Goal: Find specific page/section: Find specific page/section

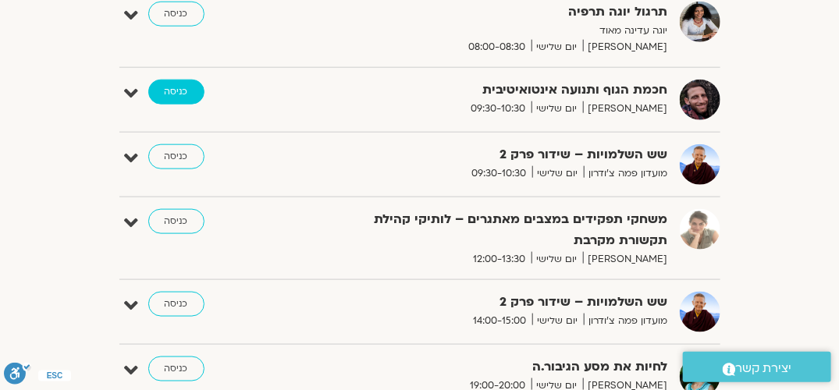
click at [179, 90] on link "כניסה" at bounding box center [176, 92] width 56 height 25
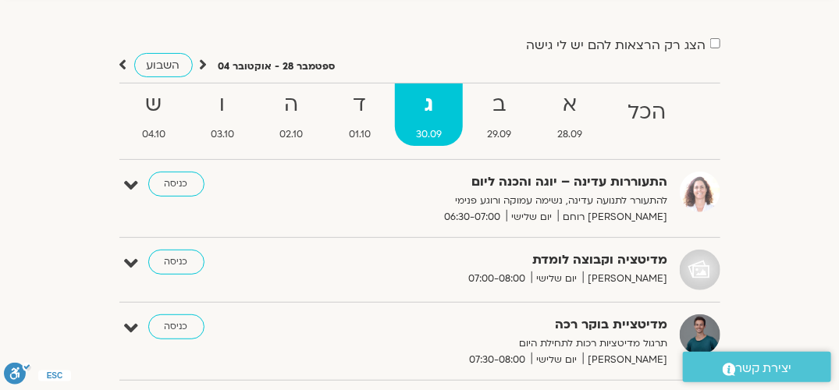
scroll to position [45, 0]
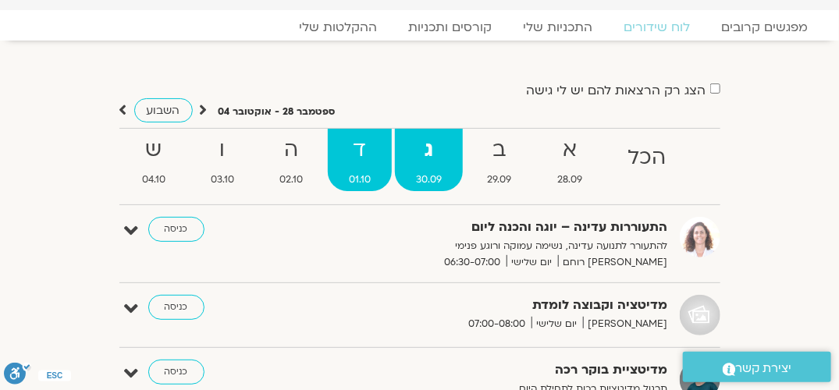
click at [361, 172] on span "01.10" at bounding box center [360, 180] width 64 height 16
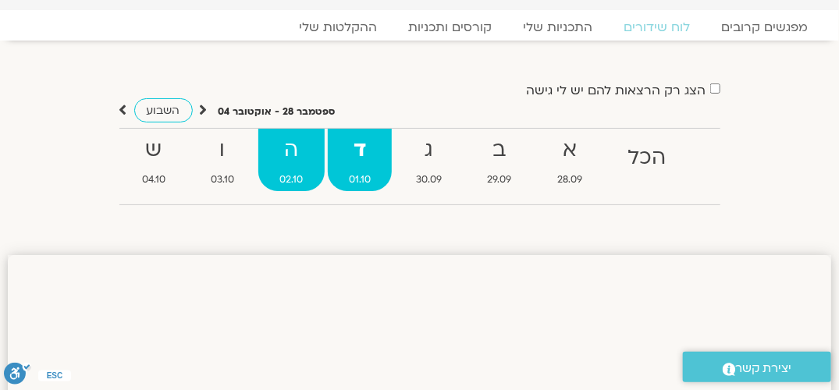
click at [297, 157] on strong "ה" at bounding box center [291, 150] width 66 height 35
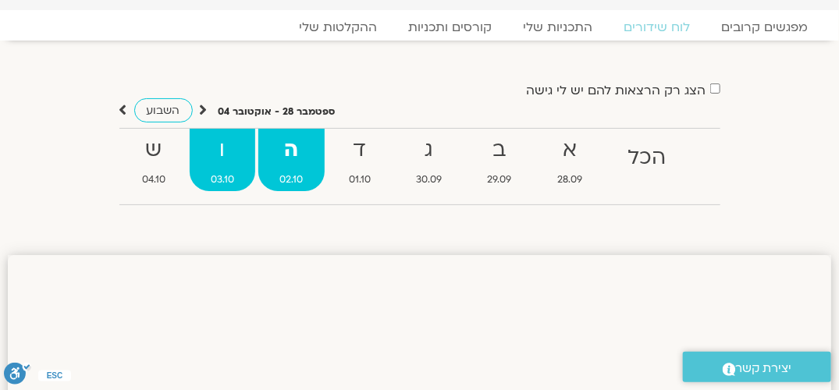
click at [227, 156] on strong "ו" at bounding box center [223, 150] width 66 height 35
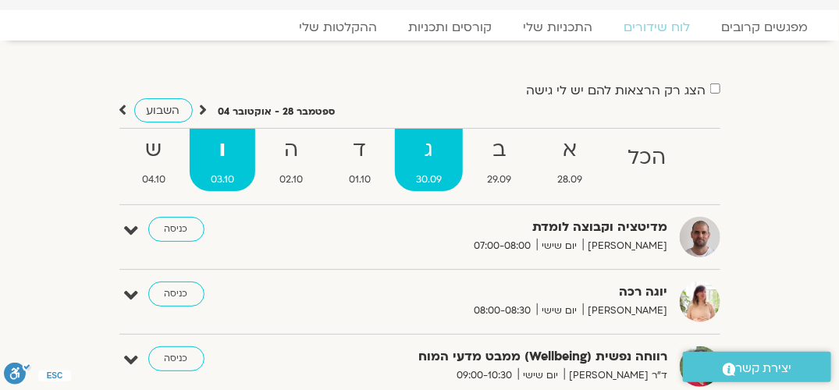
click at [433, 168] on link "ג 30.09" at bounding box center [429, 160] width 68 height 62
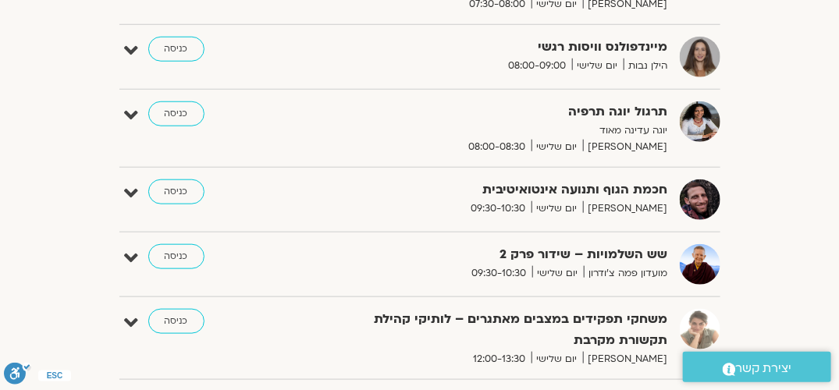
scroll to position [468, 0]
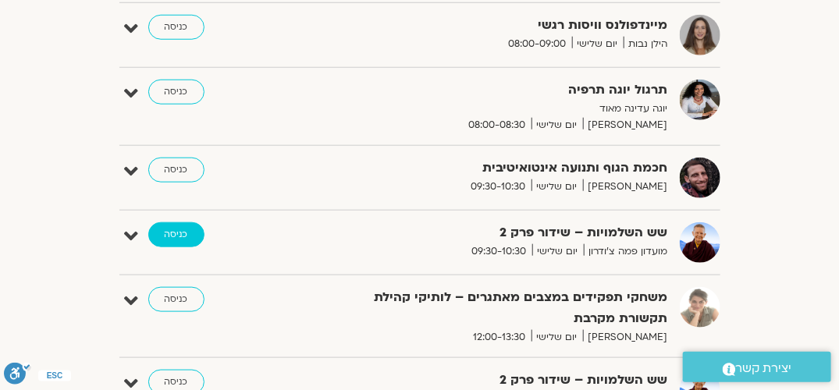
click at [170, 233] on link "כניסה" at bounding box center [176, 234] width 56 height 25
